Goal: Obtain resource: Obtain resource

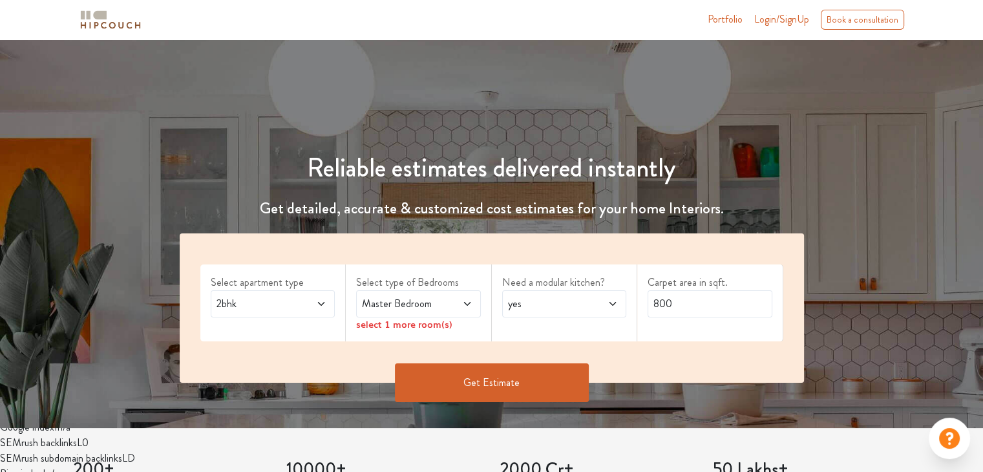
scroll to position [65, 0]
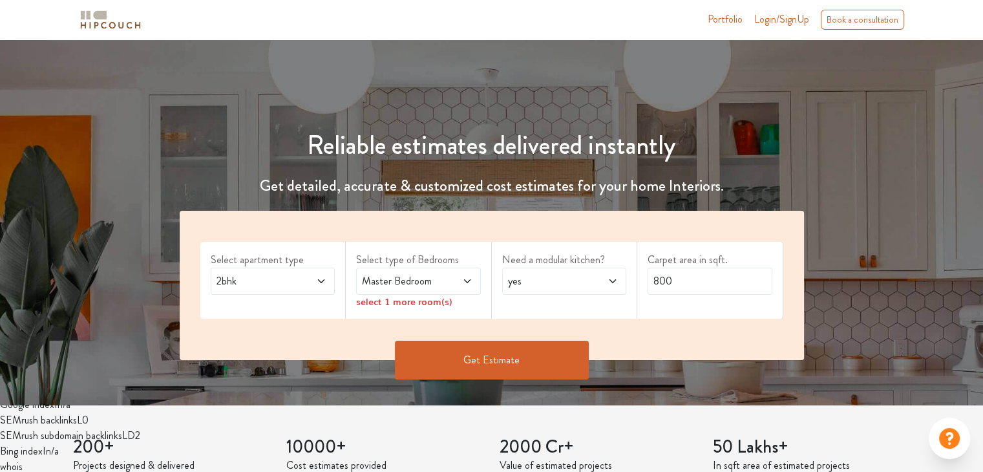
click at [467, 278] on icon at bounding box center [467, 281] width 10 height 10
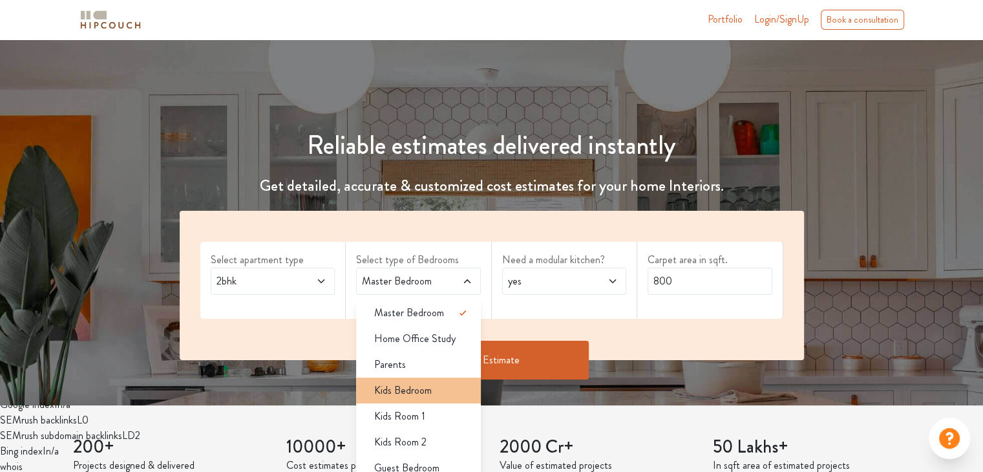
click at [429, 381] on li "Kids Bedroom" at bounding box center [418, 391] width 125 height 26
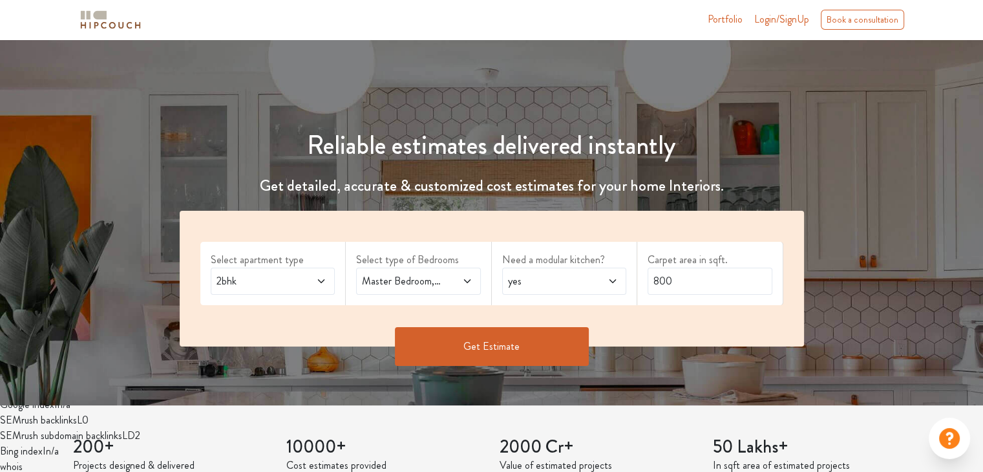
click at [458, 275] on span at bounding box center [458, 281] width 28 height 16
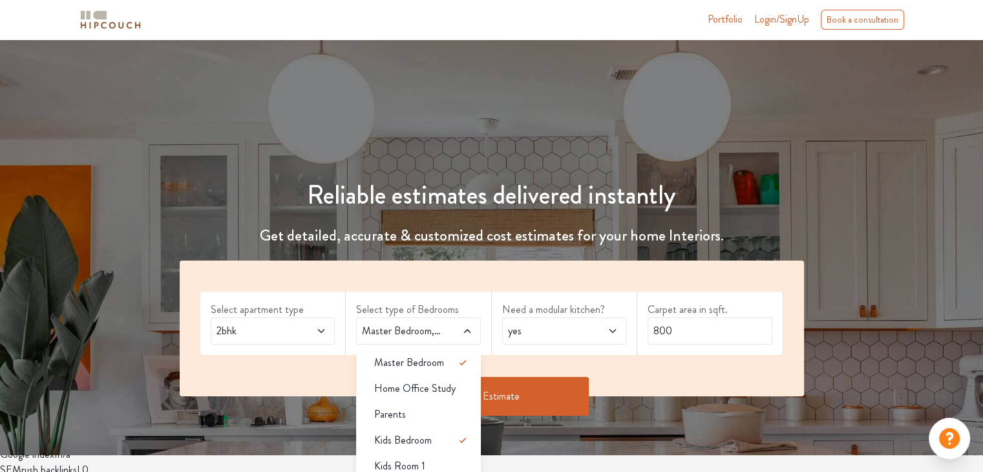
scroll to position [0, 0]
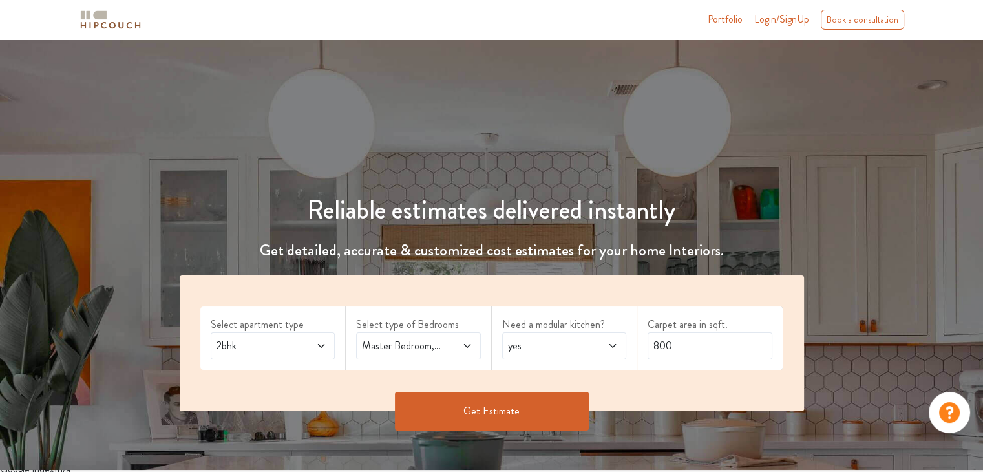
click at [517, 347] on span "yes" at bounding box center [548, 346] width 85 height 16
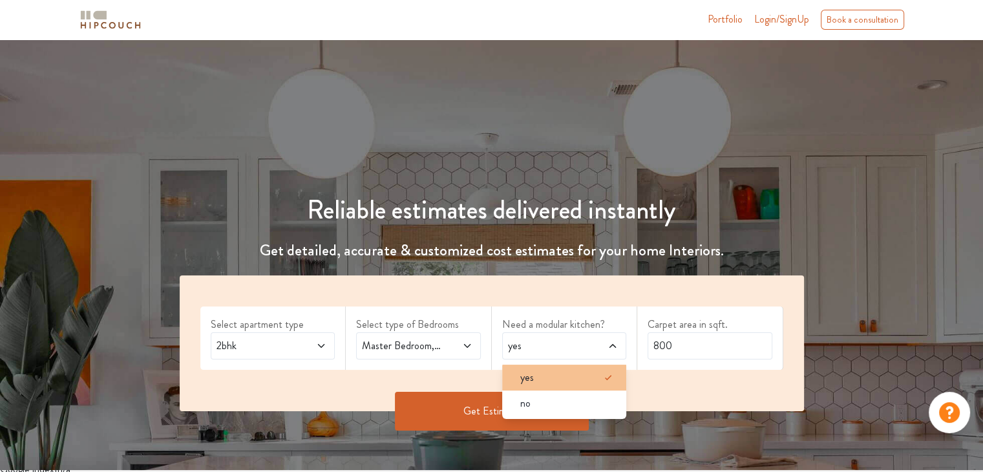
click at [533, 382] on span "yes" at bounding box center [527, 378] width 14 height 16
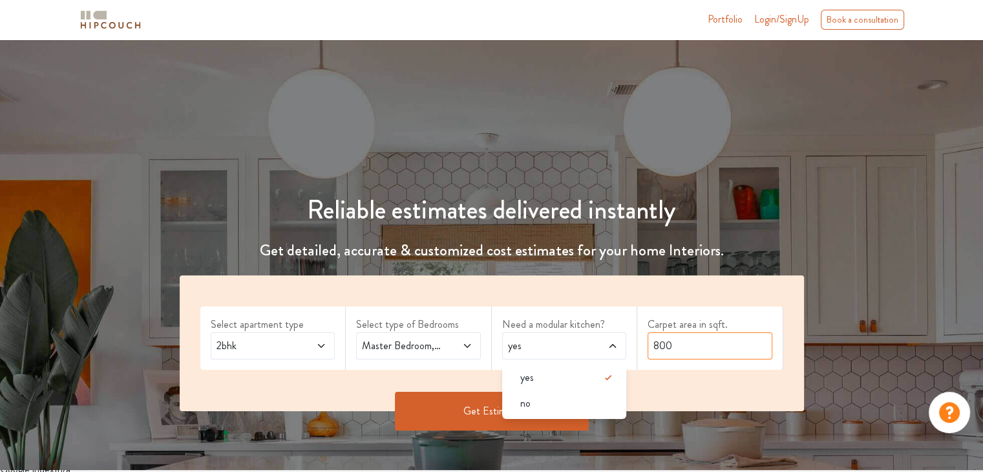
click at [694, 347] on input "800" at bounding box center [710, 345] width 125 height 27
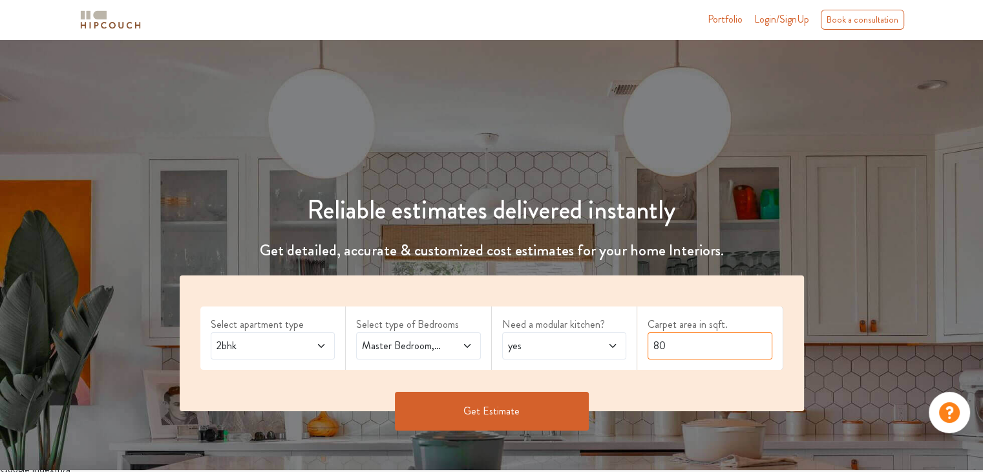
type input "8"
type input "695"
click at [533, 405] on button "Get Estimate" at bounding box center [492, 411] width 194 height 39
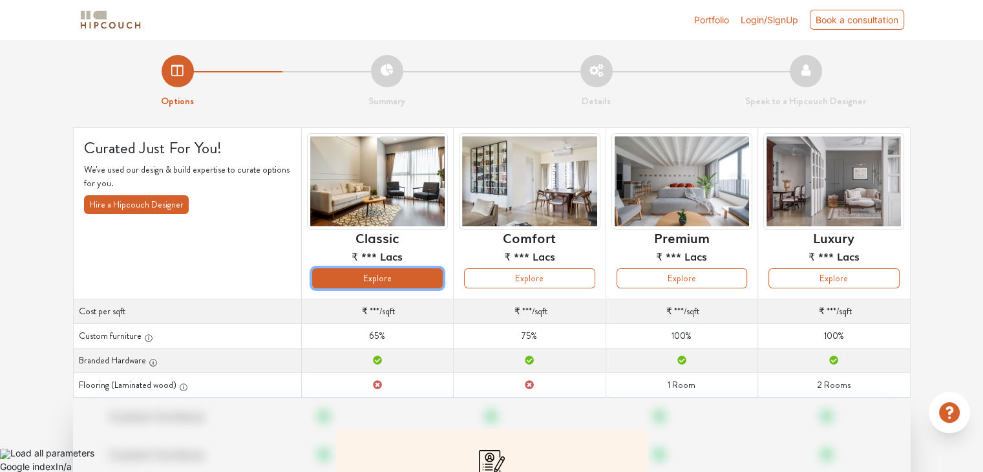
click at [390, 279] on button "Explore" at bounding box center [377, 278] width 131 height 20
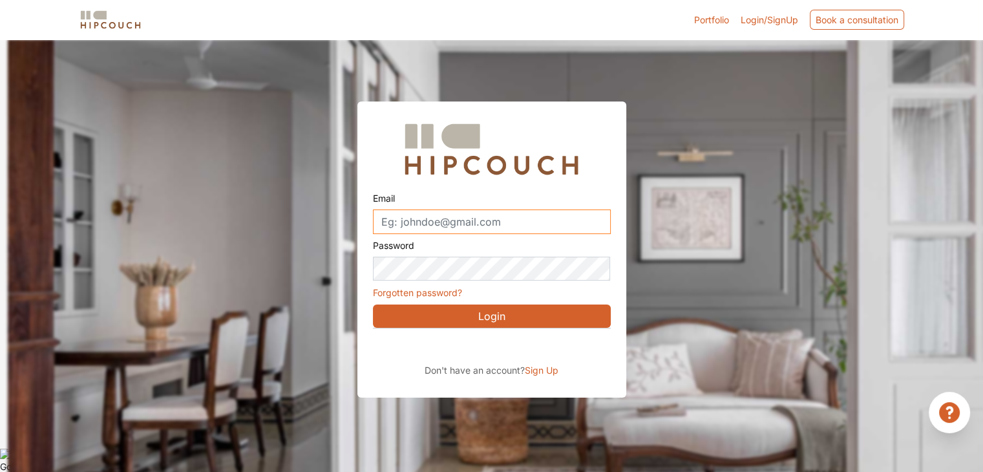
click at [478, 231] on input "Email" at bounding box center [492, 221] width 238 height 25
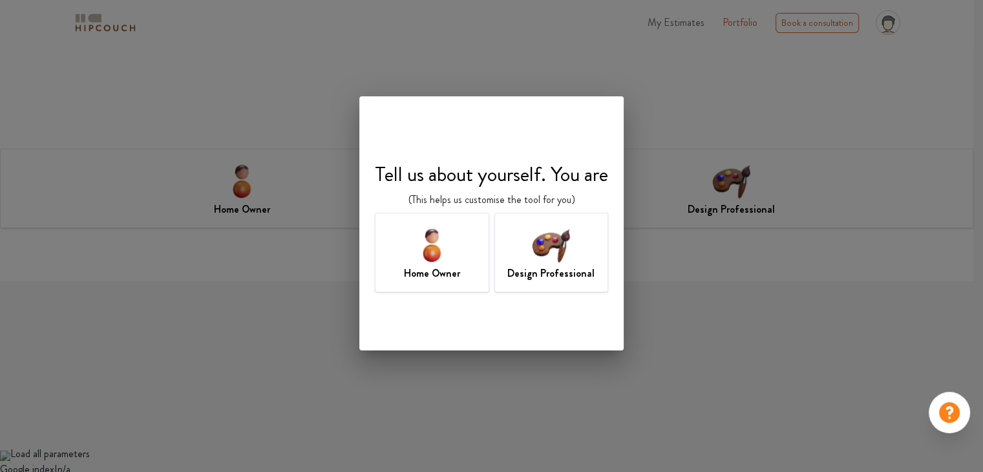
click at [559, 279] on h7 "Design Professional" at bounding box center [551, 274] width 87 height 16
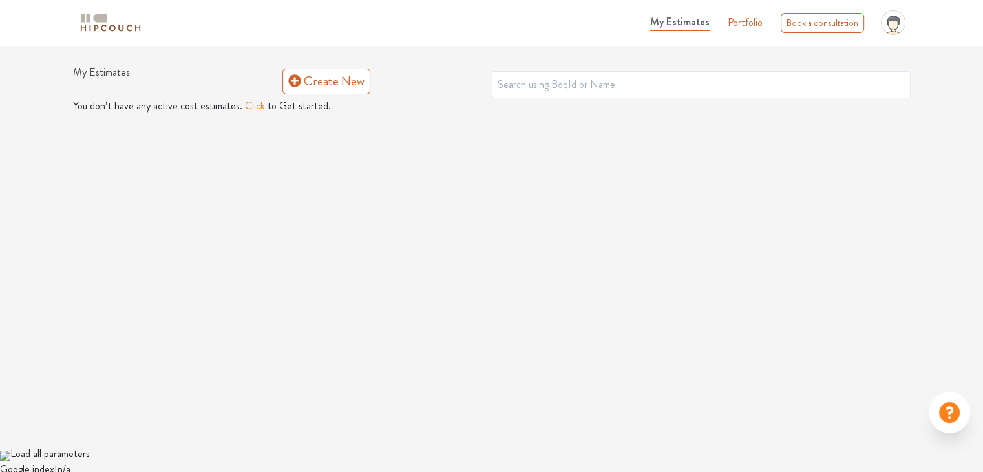
click at [747, 30] on ul "My Estimates Portfolio Book a consultation profile pic Upload Boq Logout" at bounding box center [777, 22] width 267 height 35
click at [748, 26] on link "Portfolio" at bounding box center [745, 23] width 35 height 16
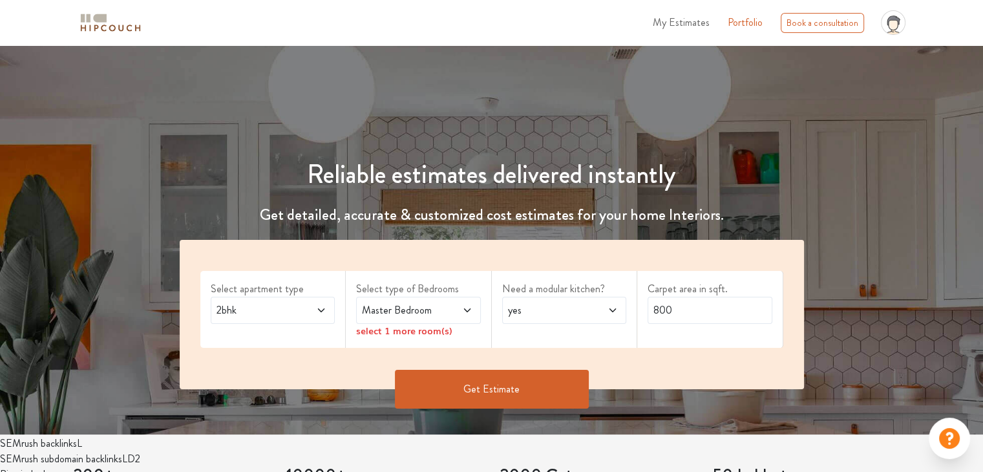
scroll to position [65, 0]
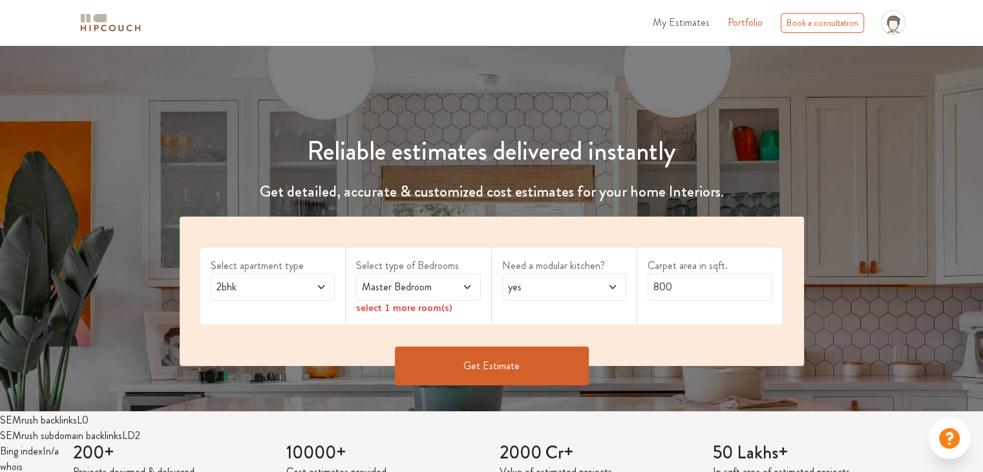
click at [467, 289] on icon at bounding box center [467, 287] width 10 height 10
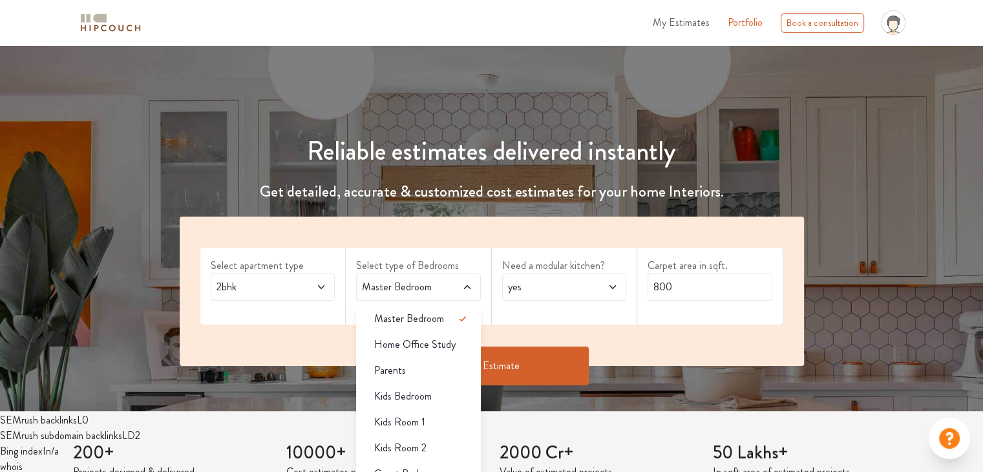
click at [419, 401] on span "Kids Bedroom" at bounding box center [403, 397] width 58 height 16
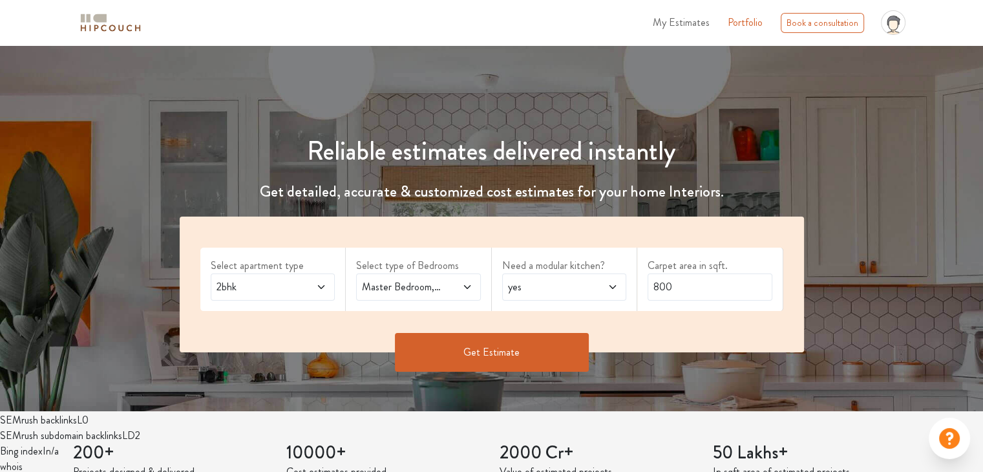
click at [569, 292] on span "yes" at bounding box center [548, 287] width 85 height 16
click at [695, 283] on input "800" at bounding box center [710, 286] width 125 height 27
type input "8"
type input "695"
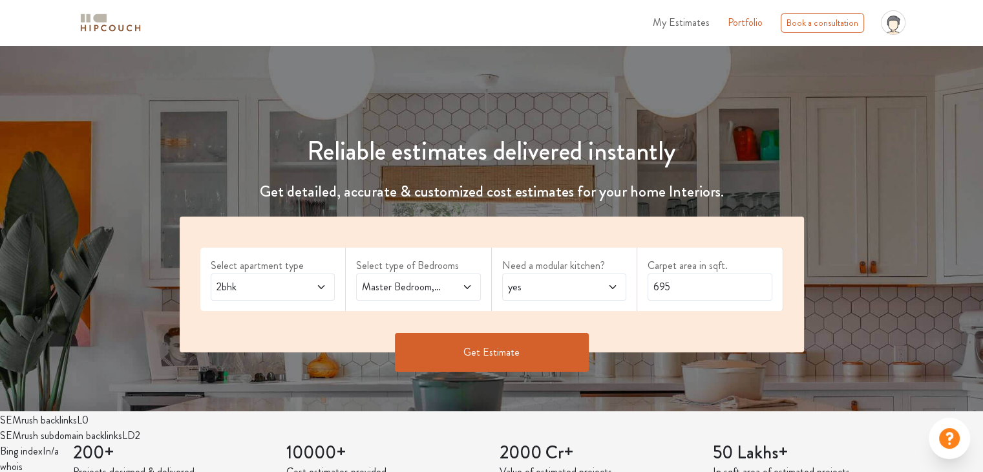
click at [515, 352] on button "Get Estimate" at bounding box center [492, 352] width 194 height 39
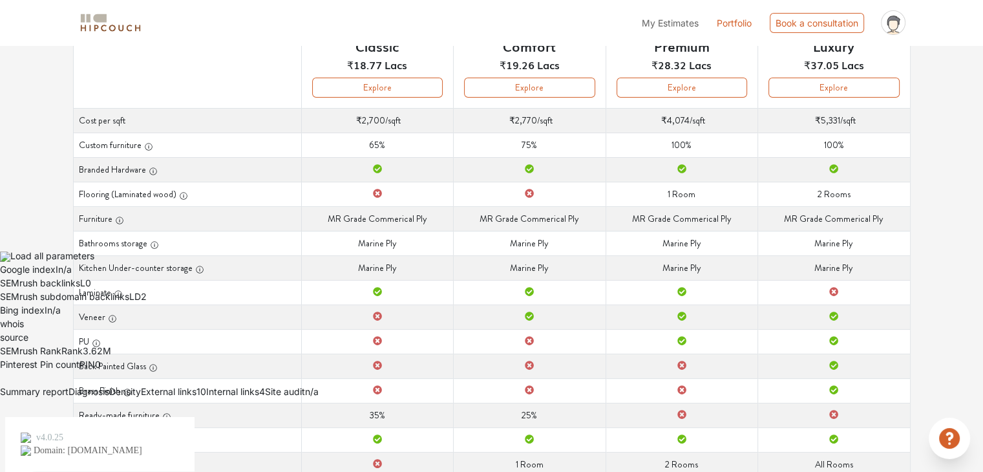
scroll to position [87, 0]
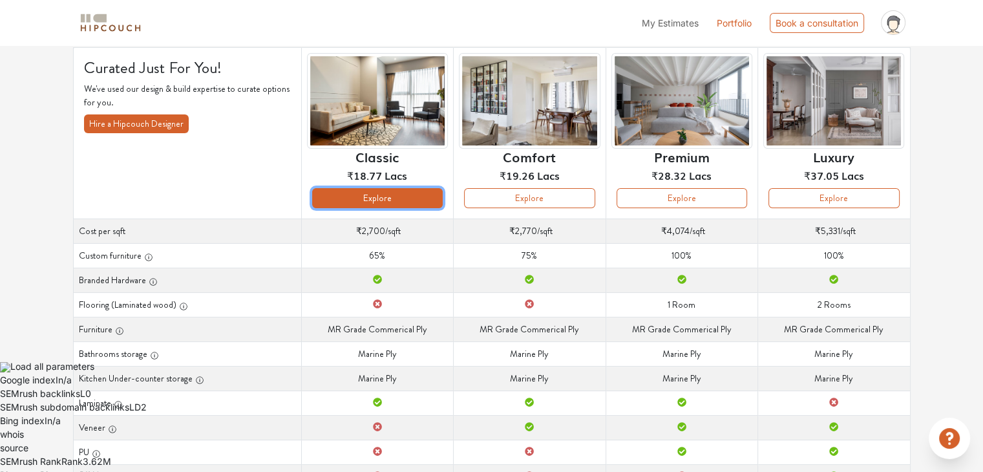
click at [367, 195] on button "Explore" at bounding box center [377, 198] width 131 height 20
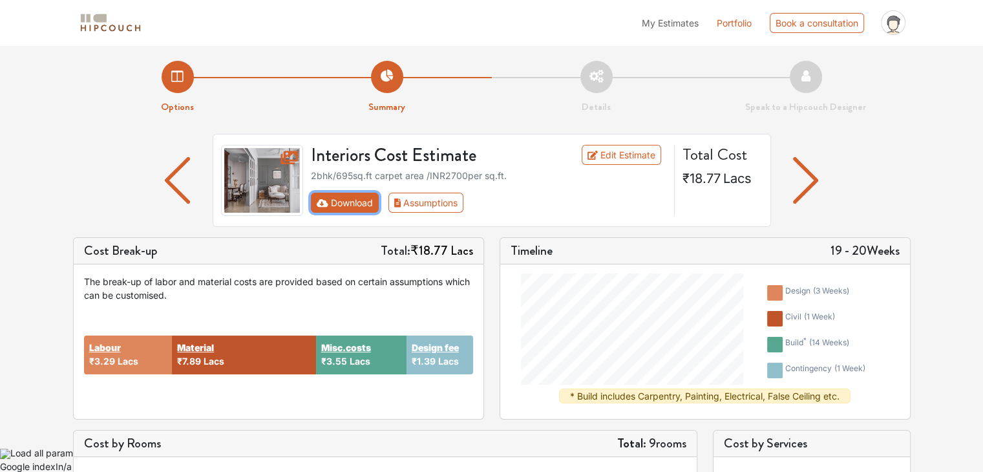
click at [361, 202] on button "Download" at bounding box center [345, 203] width 68 height 20
click at [339, 209] on button "Download" at bounding box center [345, 203] width 68 height 20
click at [804, 176] on img "button" at bounding box center [805, 180] width 25 height 47
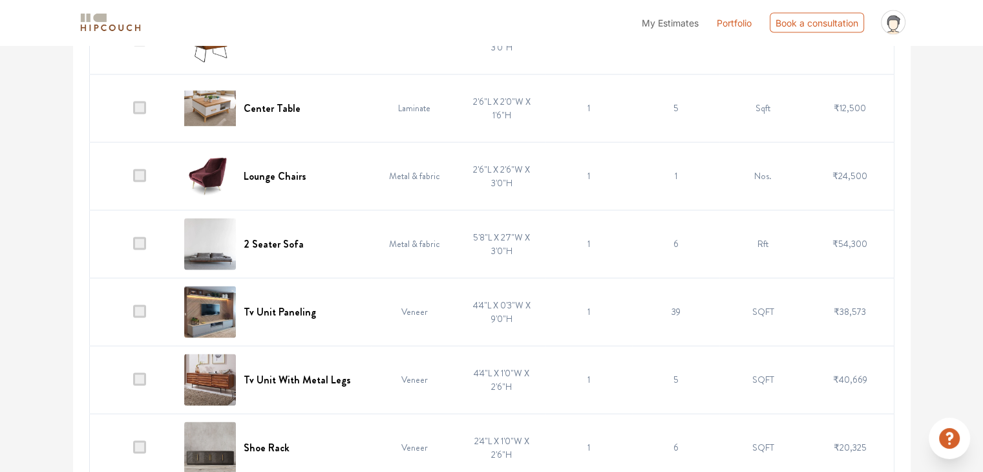
scroll to position [2524, 0]
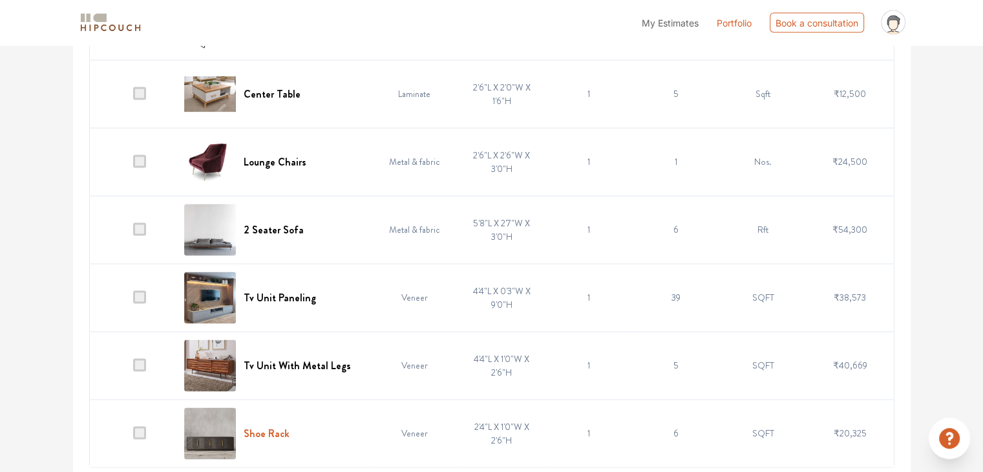
click at [275, 427] on h6 "Shoe Rack" at bounding box center [267, 433] width 46 height 12
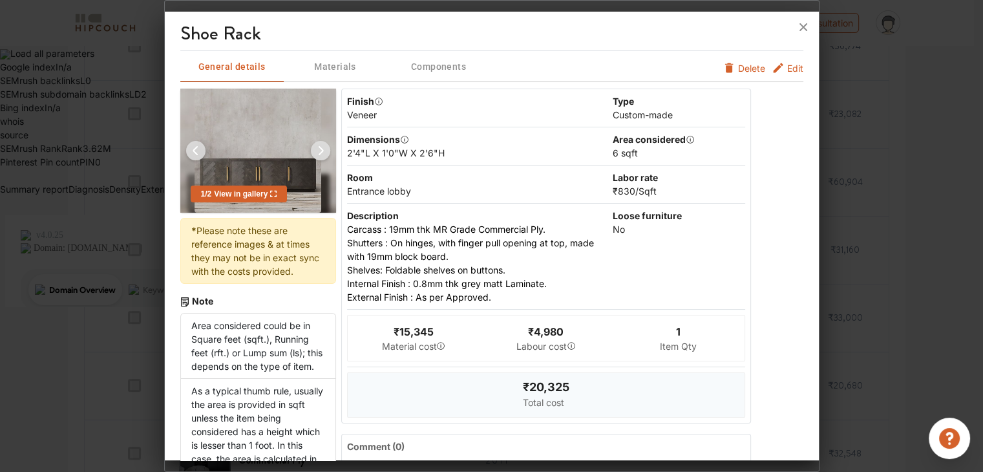
scroll to position [259, 0]
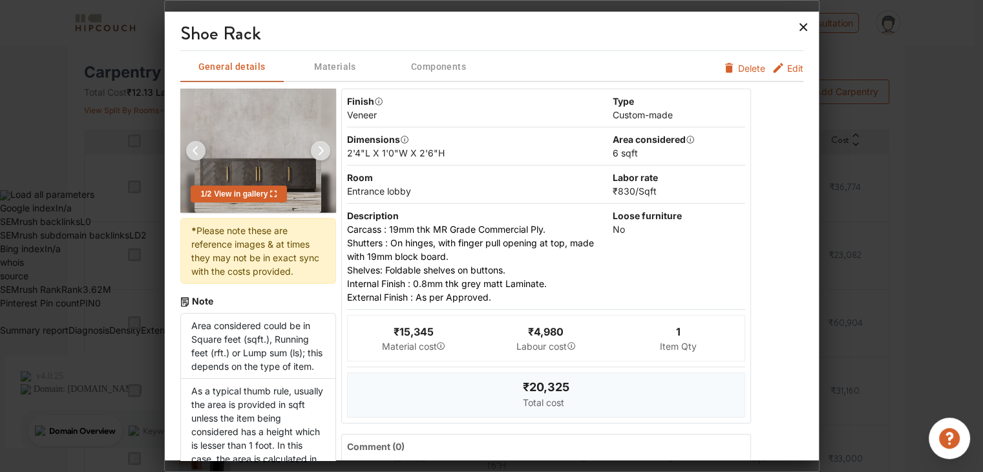
click at [795, 30] on icon at bounding box center [803, 27] width 21 height 21
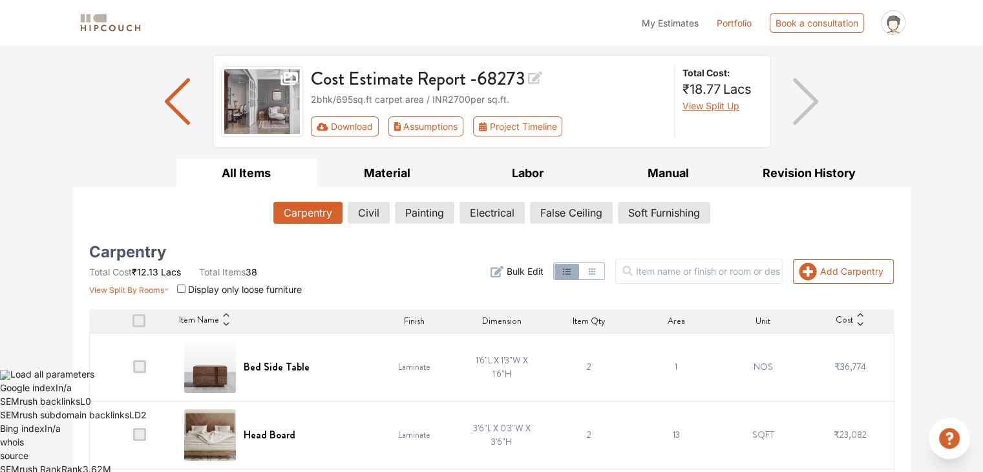
scroll to position [0, 0]
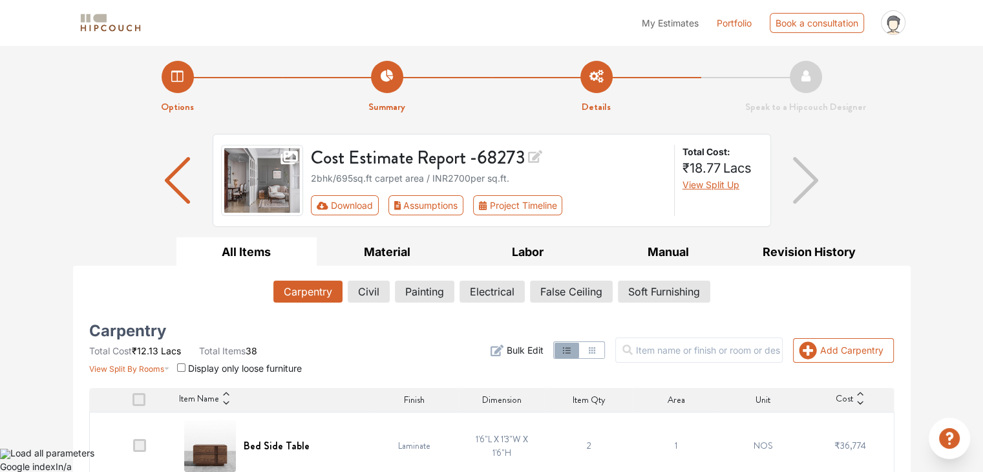
click at [815, 179] on img "button" at bounding box center [805, 180] width 25 height 47
click at [399, 263] on button "Material" at bounding box center [387, 251] width 141 height 29
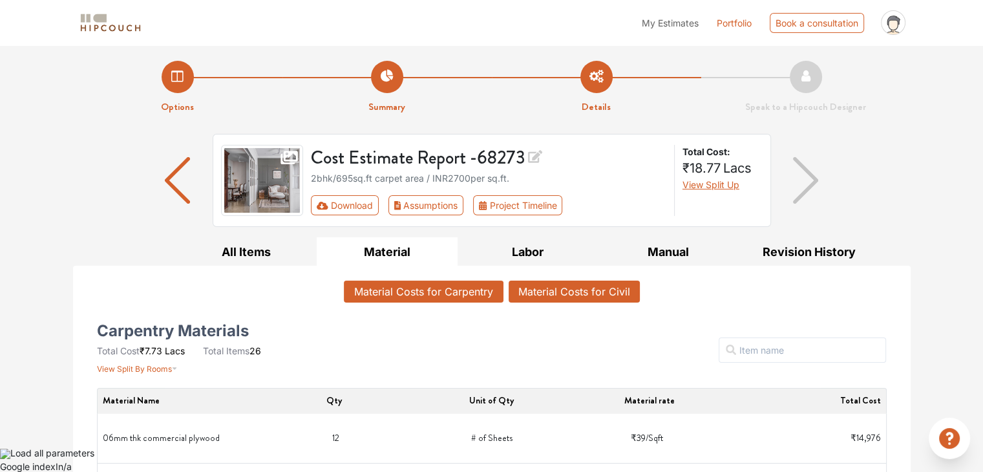
click at [593, 288] on button "Material Costs for Civil" at bounding box center [574, 292] width 131 height 22
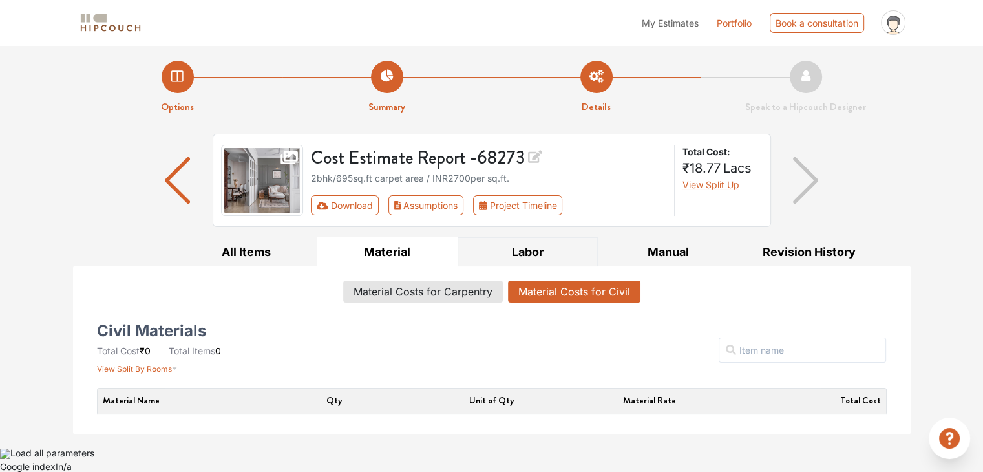
click at [530, 239] on button "Labor" at bounding box center [528, 251] width 141 height 29
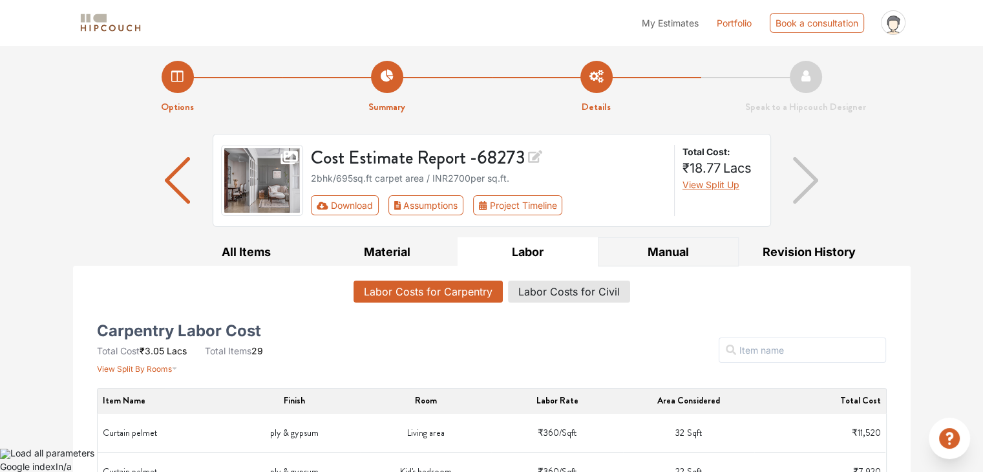
click at [670, 242] on button "Manual" at bounding box center [668, 251] width 141 height 29
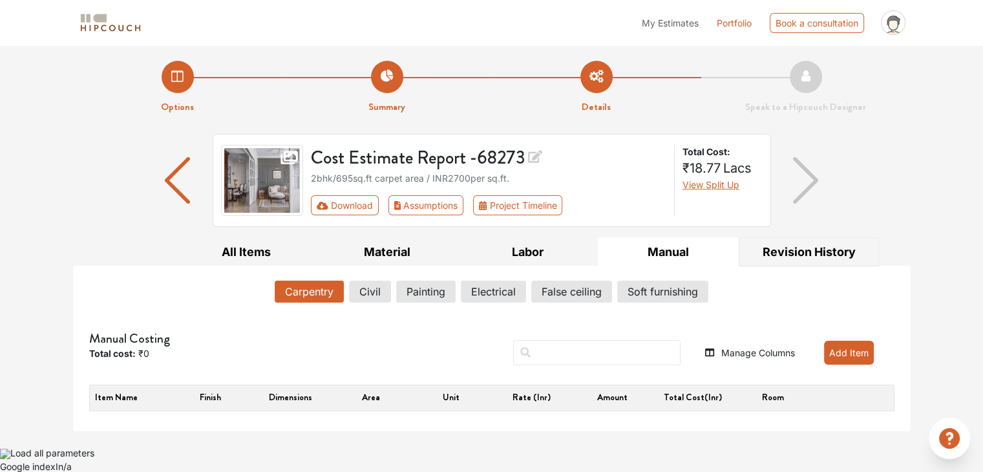
click at [786, 248] on button "Revision History" at bounding box center [809, 251] width 141 height 29
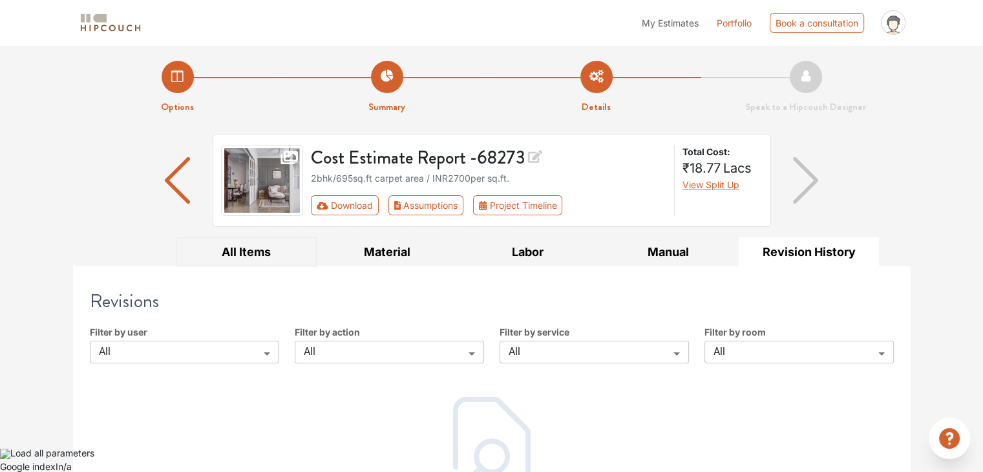
click at [264, 249] on button "All Items" at bounding box center [246, 251] width 141 height 29
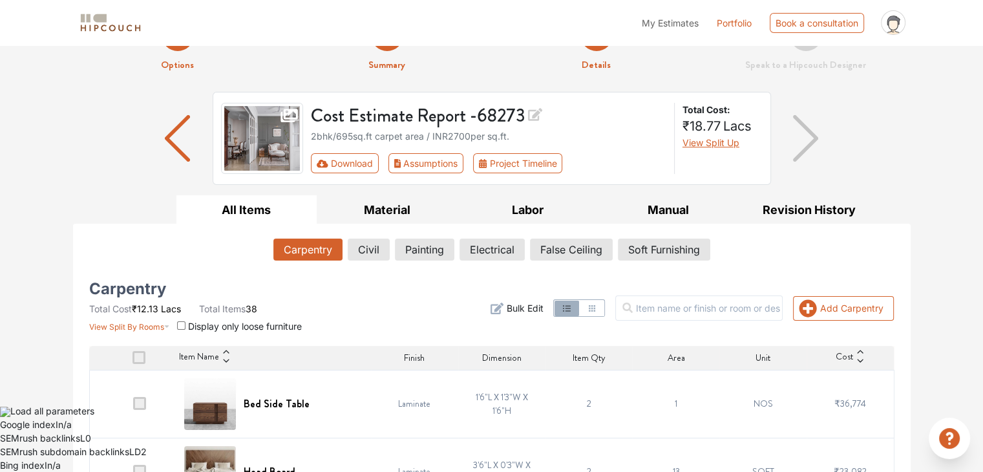
scroll to position [65, 0]
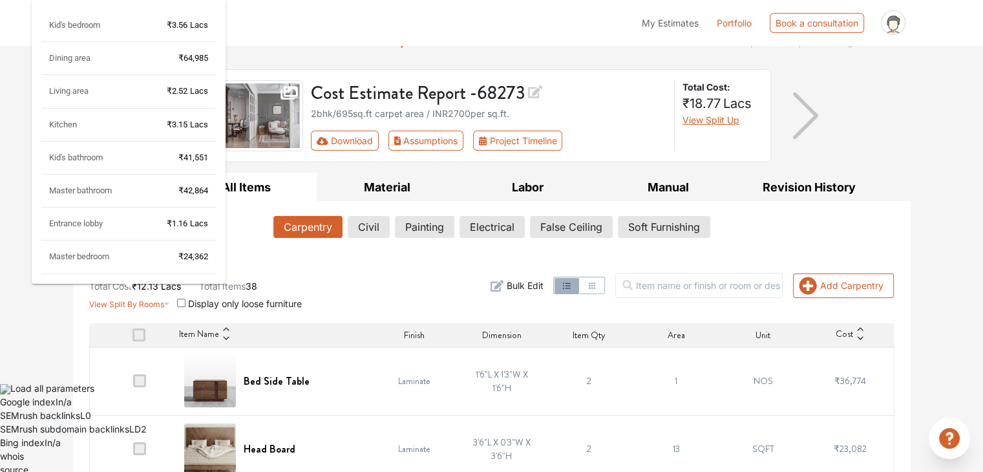
click at [161, 306] on span "View Split By Rooms" at bounding box center [126, 304] width 75 height 10
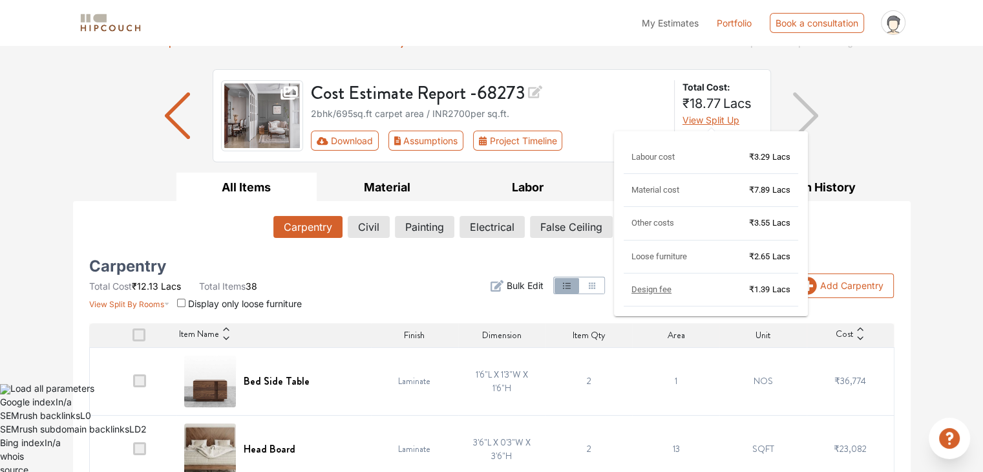
click at [709, 122] on span "View Split Up" at bounding box center [711, 119] width 57 height 11
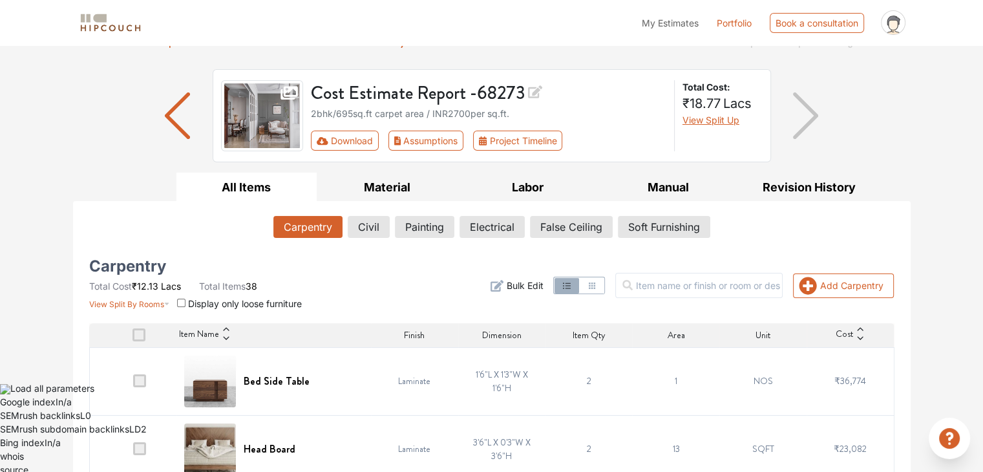
click at [662, 155] on div "Labour cost ₹3.29 Lacs" at bounding box center [711, 148] width 131 height 13
click at [815, 117] on img "button" at bounding box center [805, 115] width 25 height 47
click at [169, 121] on img "button" at bounding box center [177, 115] width 25 height 47
click at [593, 235] on button "False Ceiling" at bounding box center [571, 227] width 81 height 22
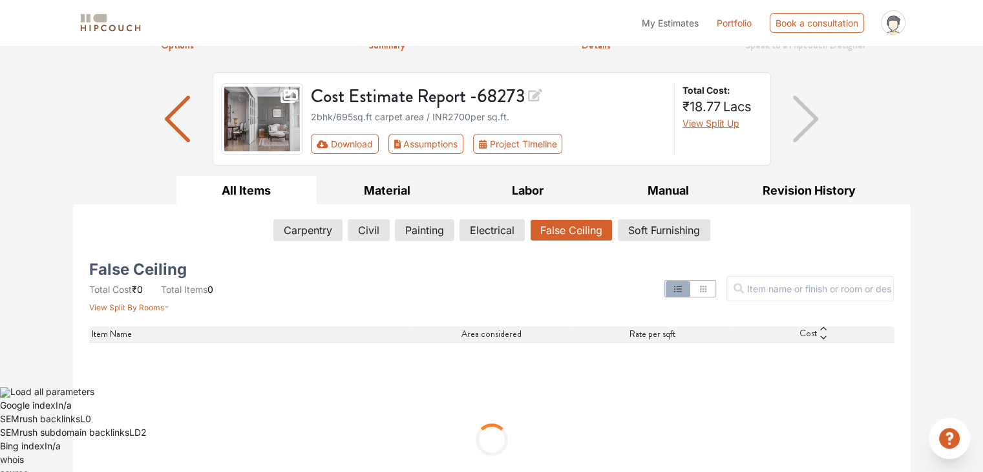
scroll to position [0, 0]
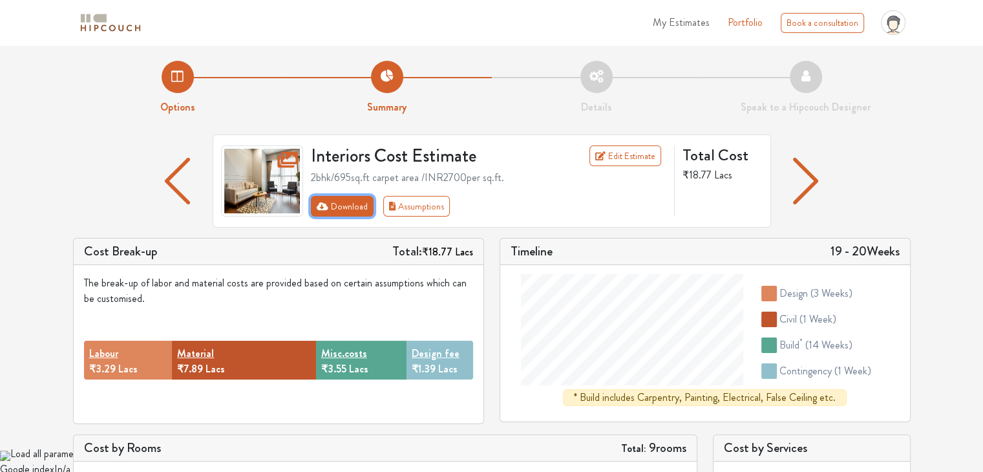
click at [341, 201] on button "Download" at bounding box center [342, 206] width 63 height 21
click at [331, 210] on button "Download" at bounding box center [342, 206] width 63 height 21
click at [355, 206] on button "Download" at bounding box center [342, 206] width 63 height 21
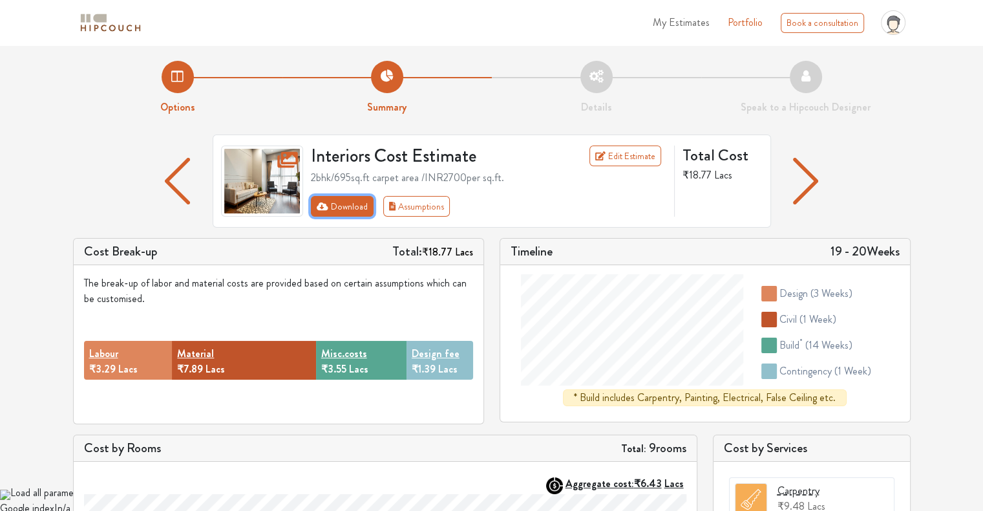
click at [332, 199] on button "Download" at bounding box center [342, 206] width 63 height 21
click at [336, 213] on button "Download" at bounding box center [342, 206] width 63 height 21
click at [169, 182] on img "button" at bounding box center [177, 181] width 25 height 47
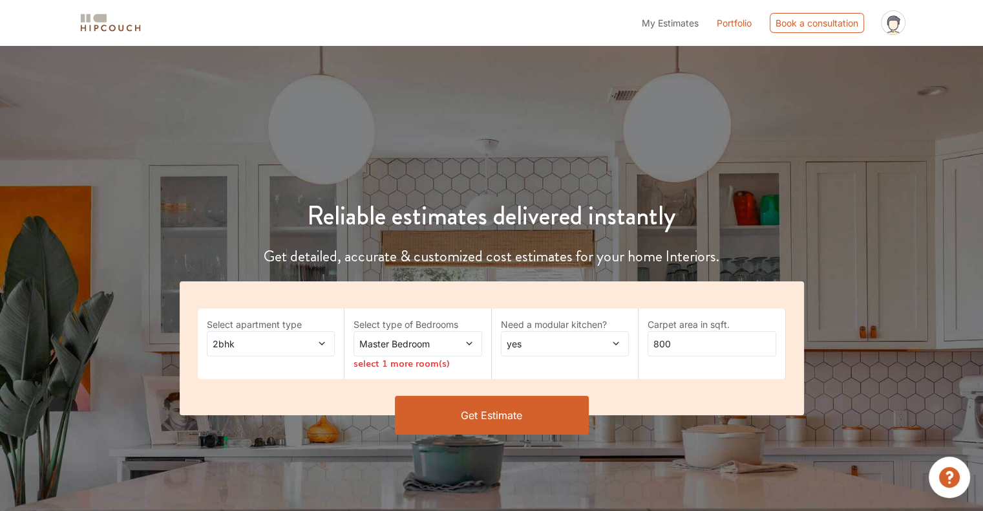
click at [454, 346] on span at bounding box center [458, 344] width 29 height 14
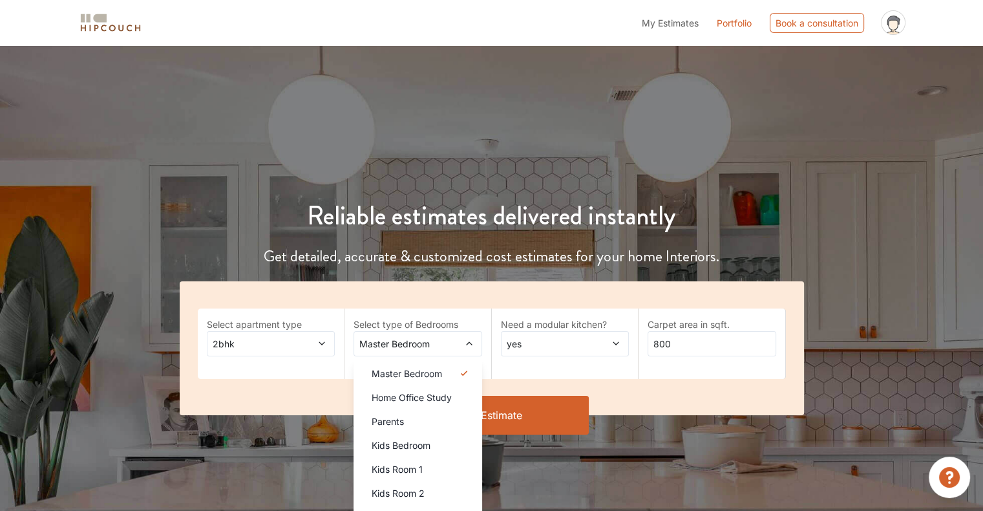
click at [411, 454] on li "Kids Bedroom" at bounding box center [418, 445] width 129 height 24
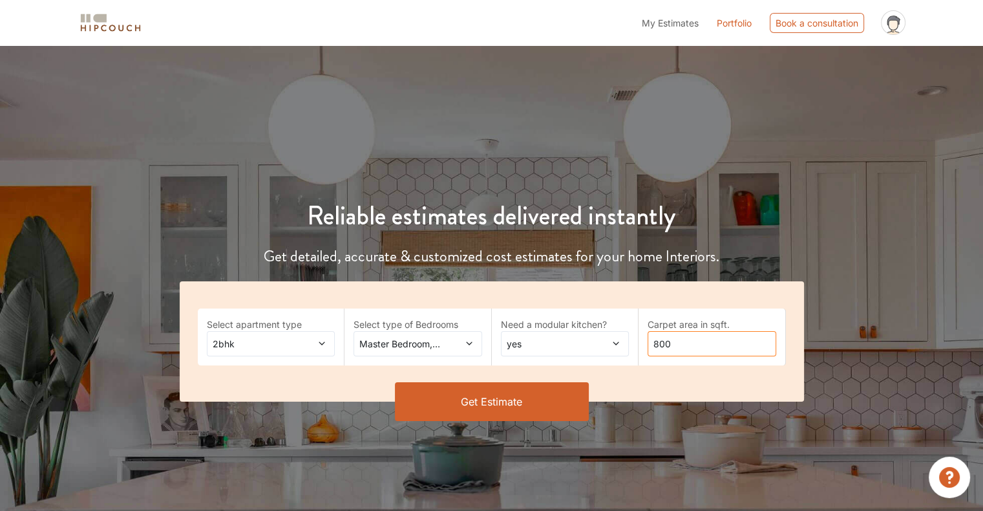
click at [696, 339] on input "800" at bounding box center [712, 343] width 129 height 25
type input "8"
type input "695"
click at [511, 413] on button "Get Estimate" at bounding box center [492, 401] width 194 height 39
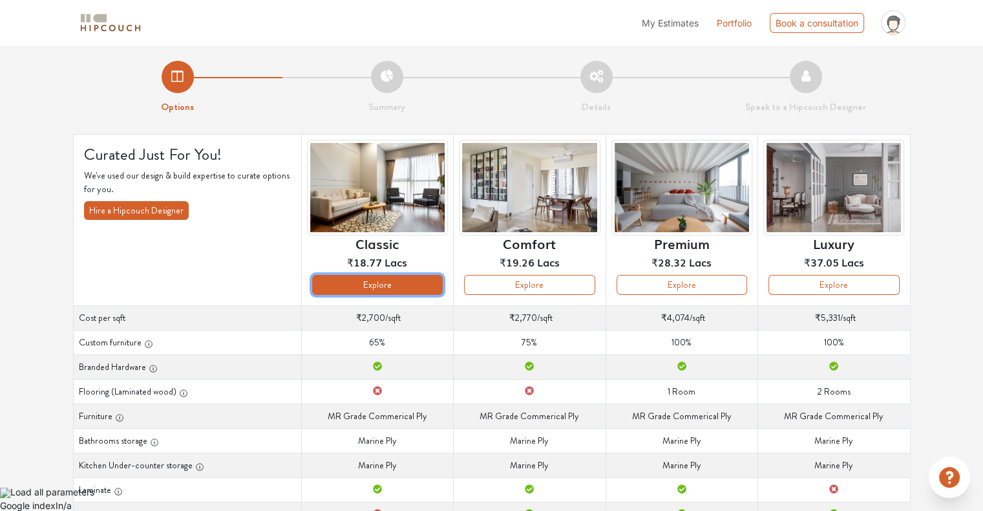
click at [404, 290] on button "Explore" at bounding box center [377, 285] width 131 height 20
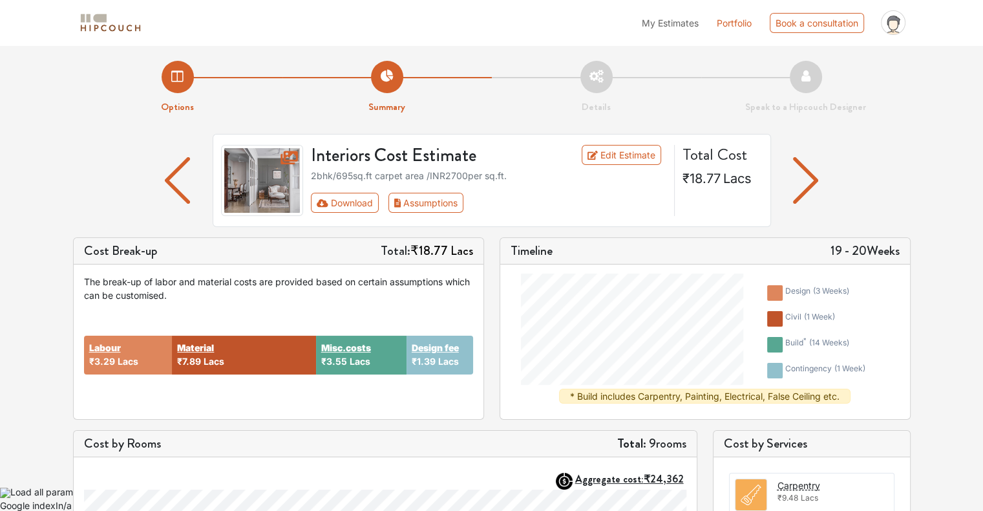
click at [812, 180] on img "button" at bounding box center [805, 180] width 25 height 47
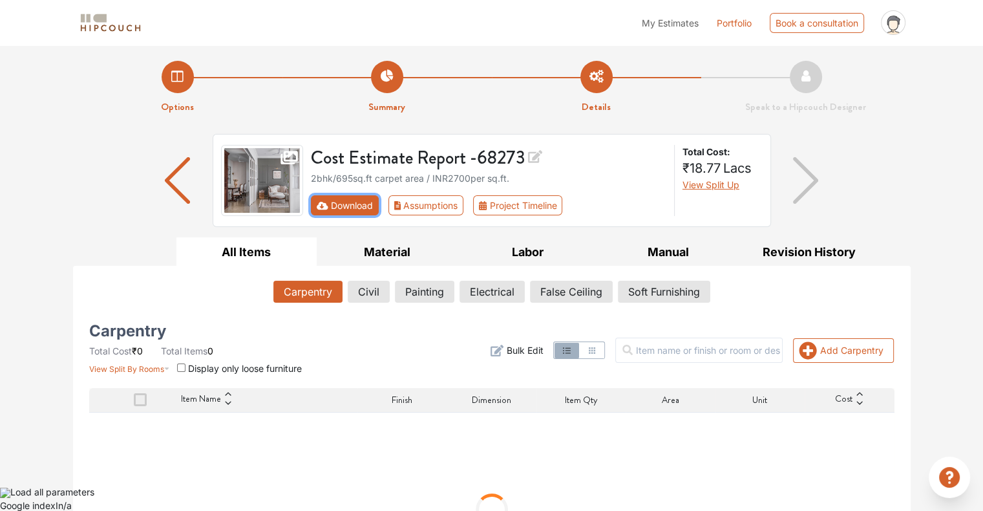
click at [345, 211] on button "Download" at bounding box center [345, 205] width 68 height 20
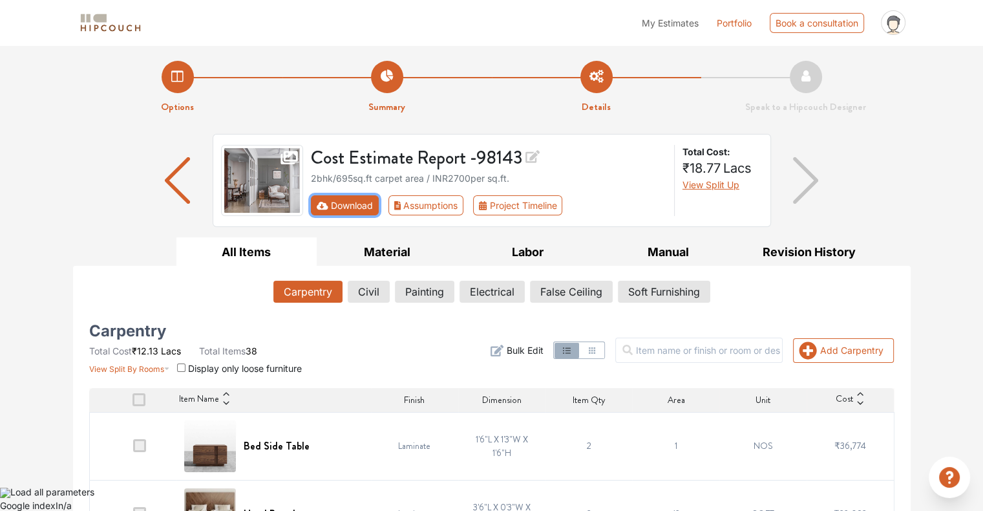
click at [336, 201] on button "Download" at bounding box center [345, 205] width 68 height 20
click at [366, 206] on button "Download" at bounding box center [345, 205] width 68 height 20
click at [535, 158] on icon at bounding box center [533, 156] width 14 height 13
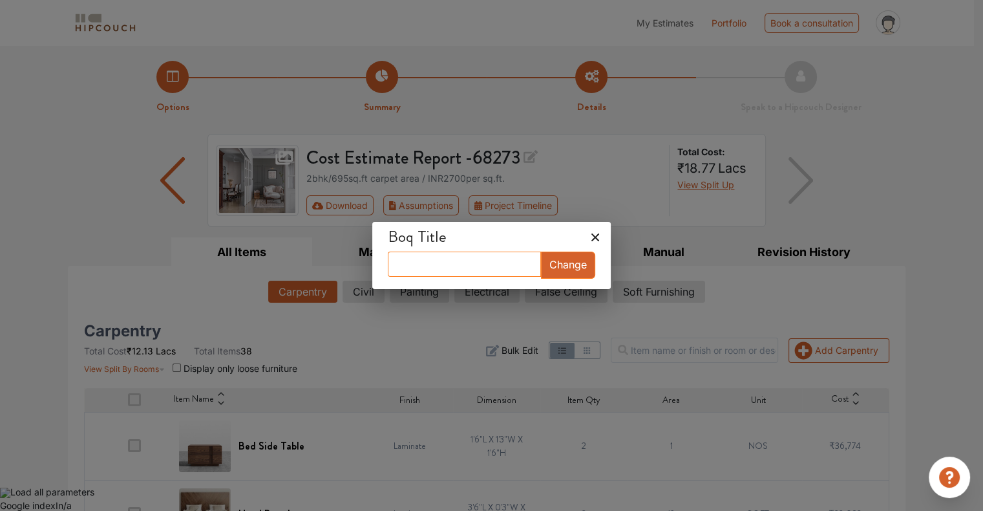
click at [481, 265] on input "text" at bounding box center [464, 263] width 153 height 25
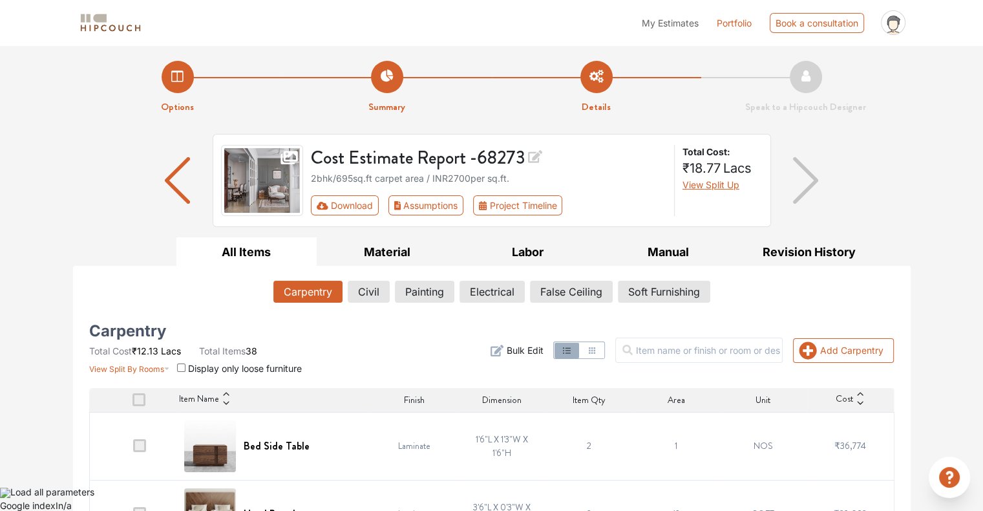
click at [537, 153] on icon at bounding box center [535, 156] width 14 height 13
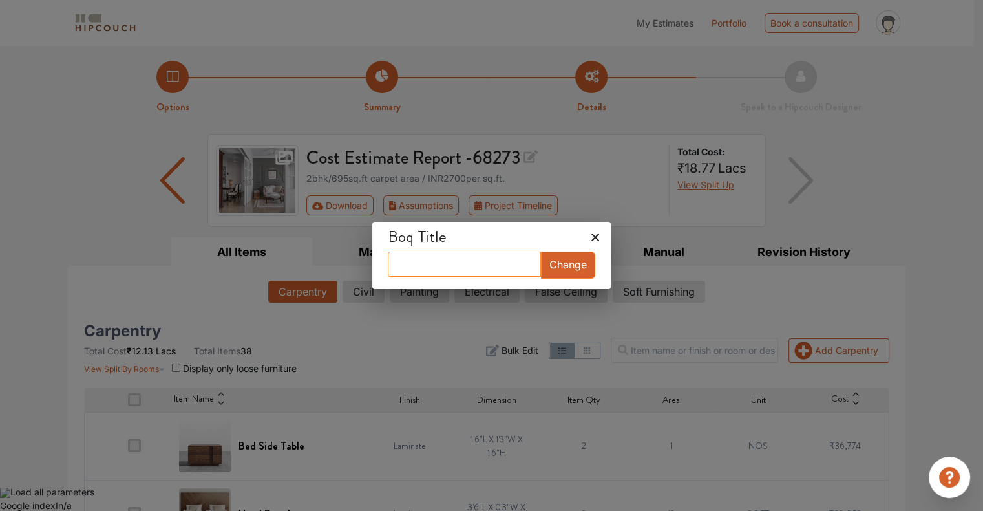
click at [447, 259] on input "text" at bounding box center [464, 263] width 153 height 25
type input "695 BHK"
click at [555, 261] on button "Change" at bounding box center [568, 264] width 54 height 27
